Goal: Task Accomplishment & Management: Complete application form

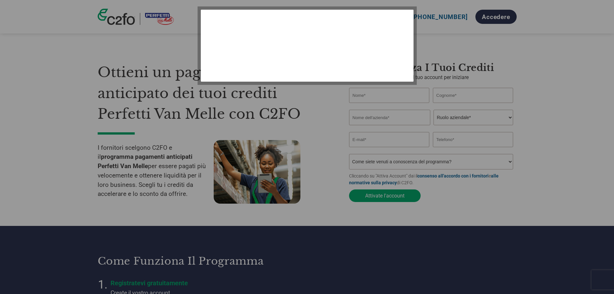
select select "it-IT"
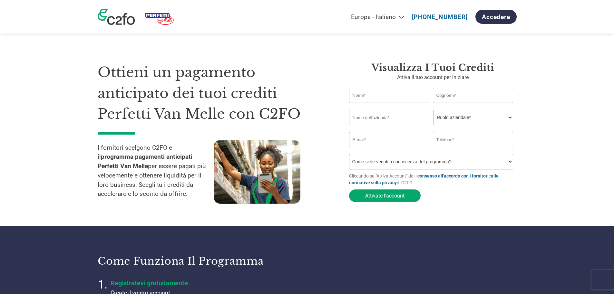
drag, startPoint x: 403, startPoint y: 97, endPoint x: 409, endPoint y: 97, distance: 6.8
click at [403, 97] on input "text" at bounding box center [389, 95] width 81 height 15
type input "[PERSON_NAME]"
type input "Rosso"
type input "INTERFLON ITALIA SRL"
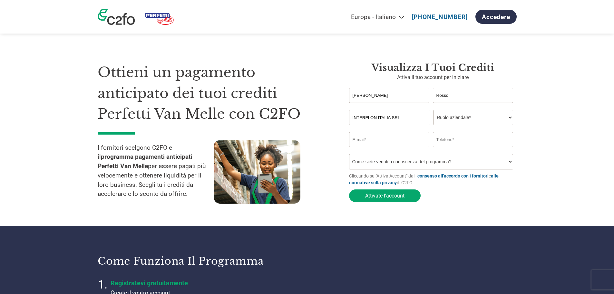
click at [442, 111] on select "Ruolo aziendale* CFO Controllore finanziario Gestore crediti Direttore finanzia…" at bounding box center [473, 117] width 80 height 15
click at [433, 110] on select "Ruolo aziendale* CFO Controllore finanziario Gestore crediti Direttore finanzia…" at bounding box center [473, 117] width 80 height 15
click at [467, 123] on select "Ruolo aziendale* CFO Controllore finanziario Gestore crediti Direttore finanzia…" at bounding box center [473, 117] width 80 height 15
select select "CREDIT_MANAGER"
click at [433, 110] on select "Ruolo aziendale* CFO Controllore finanziario Gestore crediti Direttore finanzia…" at bounding box center [473, 117] width 80 height 15
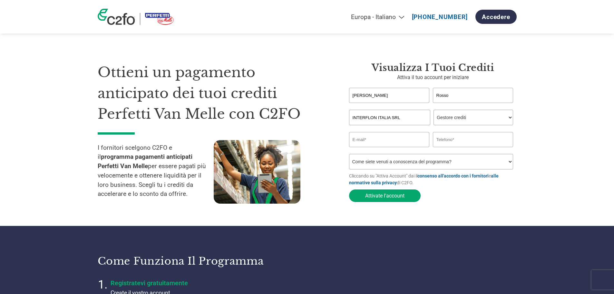
drag, startPoint x: 387, startPoint y: 143, endPoint x: 404, endPoint y: 142, distance: 17.4
click at [387, 143] on input "email" at bounding box center [389, 139] width 81 height 15
type input "A"
type input "[EMAIL_ADDRESS][DOMAIN_NAME]"
click at [448, 143] on input "0172 423500" at bounding box center [473, 139] width 81 height 15
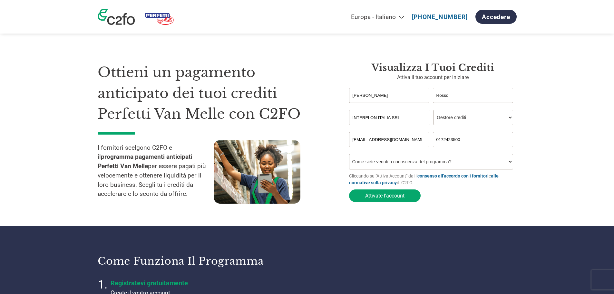
type input "0172423500"
click at [486, 162] on select "Come siete venuti a conoscenza del programma? Abbiamo ricevuto una lettera Tram…" at bounding box center [431, 161] width 164 height 15
select select "Received a Letter"
click at [349, 156] on select "Come siete venuti a conoscenza del programma? Abbiamo ricevuto una lettera Tram…" at bounding box center [431, 161] width 164 height 15
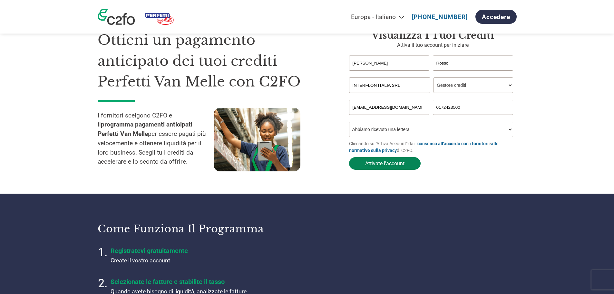
click at [392, 165] on button "Attivate l'account" at bounding box center [385, 163] width 72 height 13
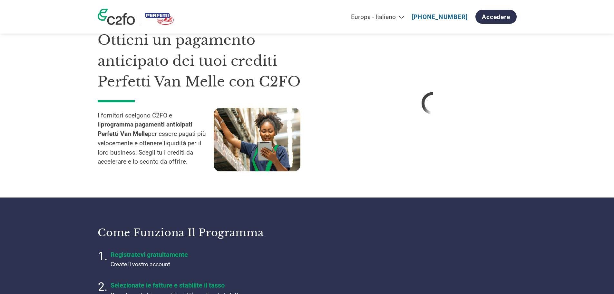
select select "it-IT"
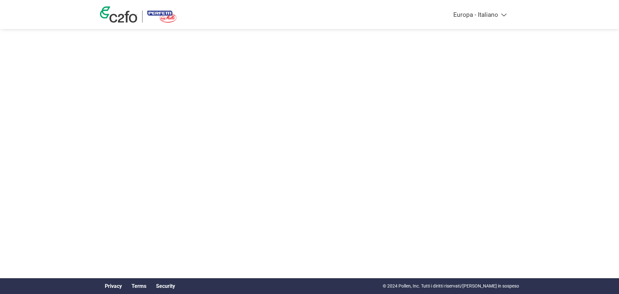
select select "it-IT"
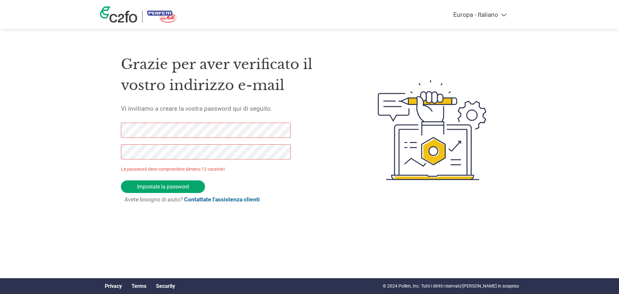
click at [267, 178] on form "La password deve comprendere almeno 12 caratteri Impostate la password Avete bi…" at bounding box center [211, 165] width 181 height 86
click at [175, 184] on input "Impostate la password" at bounding box center [163, 186] width 84 height 13
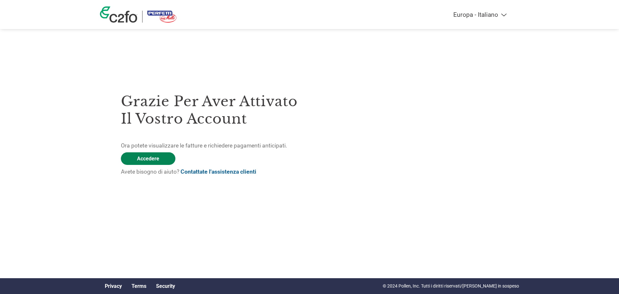
click at [154, 160] on link "Accedere" at bounding box center [148, 158] width 54 height 13
